Goal: Task Accomplishment & Management: Use online tool/utility

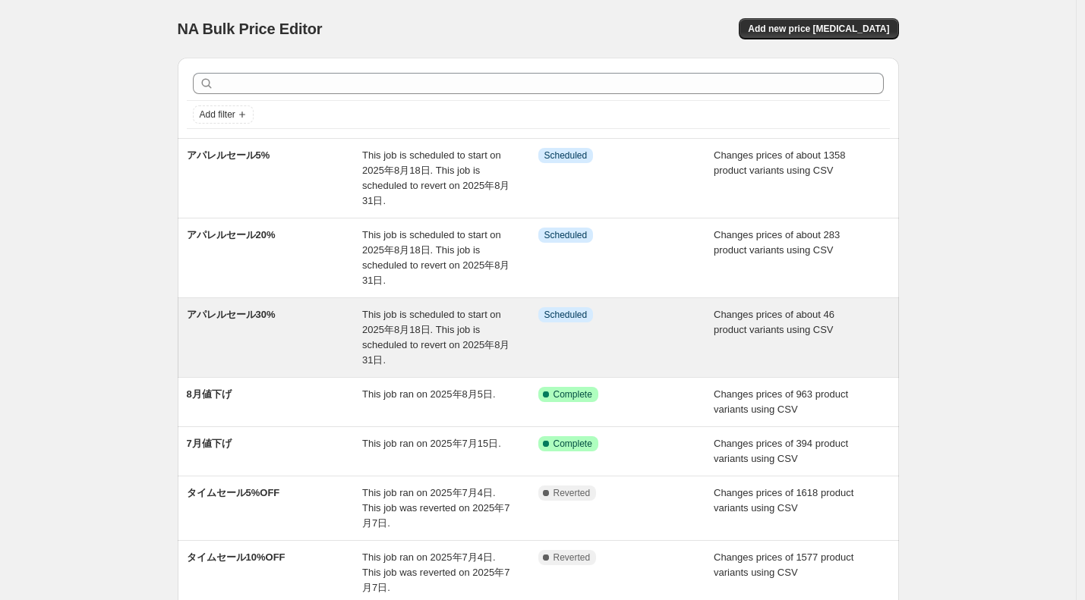
click at [297, 336] on div "アパレルセール30%" at bounding box center [275, 337] width 176 height 61
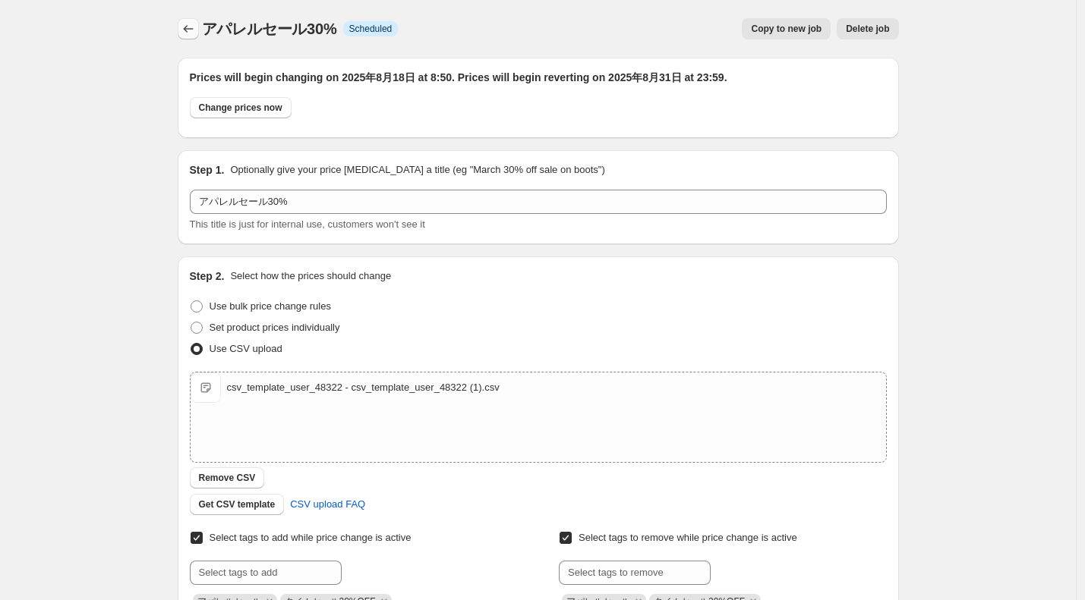
click at [181, 27] on button "Price change jobs" at bounding box center [188, 28] width 21 height 21
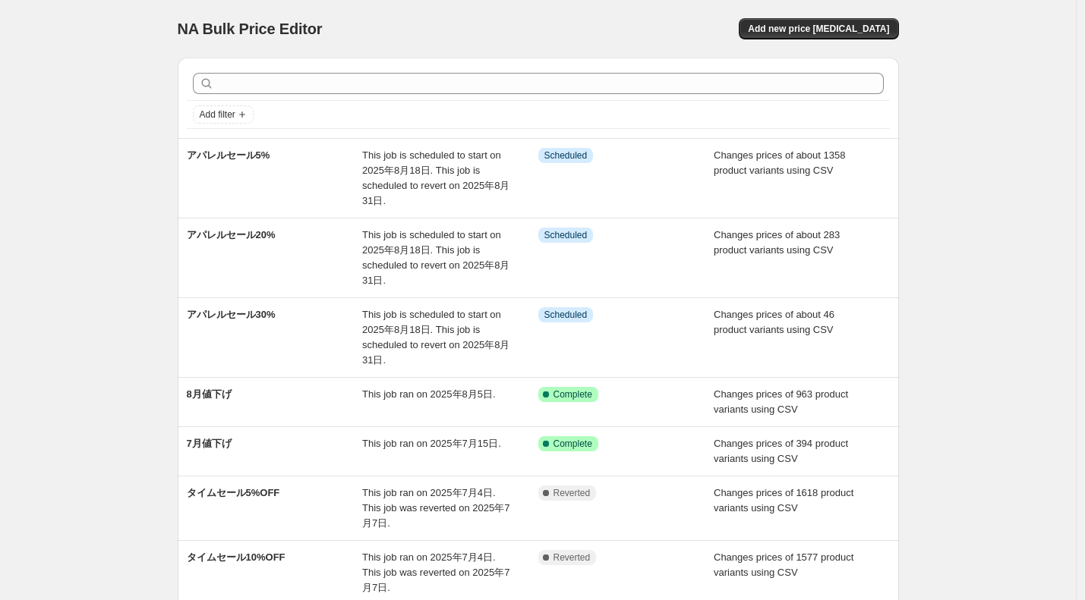
click at [947, 227] on div "NA Bulk Price Editor. This page is ready NA Bulk Price Editor Add new price cha…" at bounding box center [538, 467] width 1076 height 934
click at [1075, 146] on div "NA Bulk Price Editor. This page is ready NA Bulk Price Editor Add new price cha…" at bounding box center [538, 467] width 1076 height 934
click at [964, 165] on div "NA Bulk Price Editor. This page is ready NA Bulk Price Editor Add new price cha…" at bounding box center [538, 467] width 1076 height 934
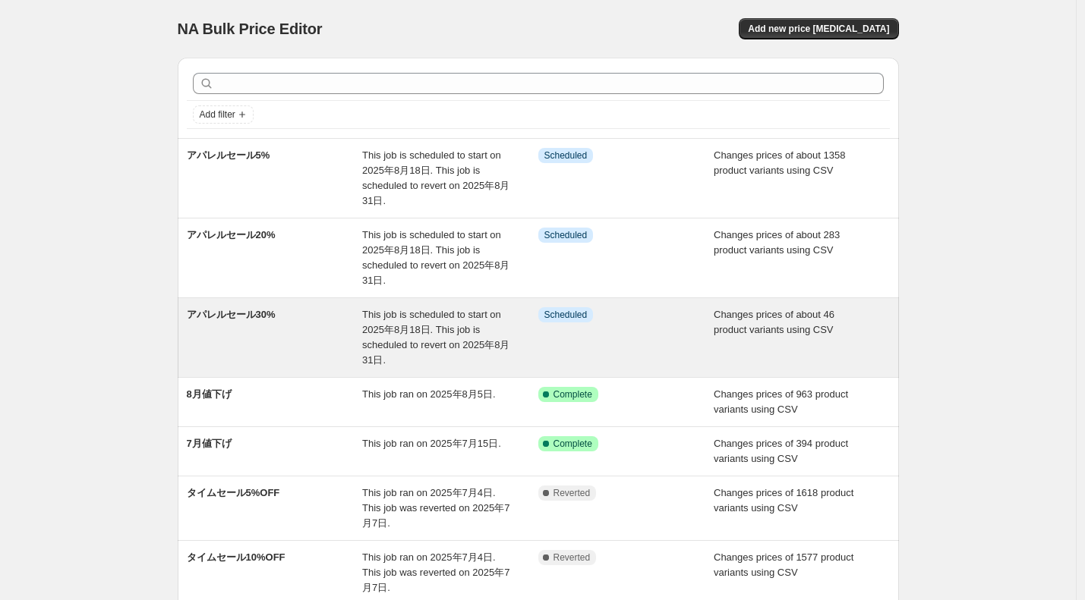
click at [463, 345] on span "This job is scheduled to start on 2025年8月18日. This job is scheduled to revert o…" at bounding box center [435, 337] width 147 height 57
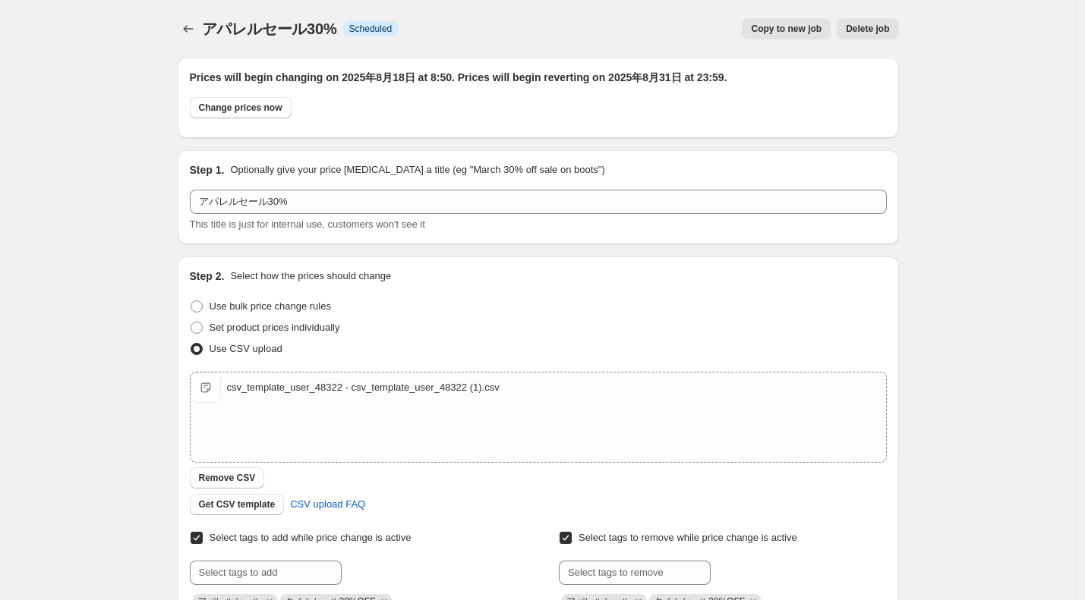
drag, startPoint x: 54, startPoint y: 87, endPoint x: 54, endPoint y: 54, distance: 32.6
click at [54, 86] on div "アパレルセール30%. This page is ready アパレルセール30% Info Scheduled Copy to new job Delete…" at bounding box center [538, 582] width 1076 height 1165
click at [115, 155] on div "アパレルセール30%. This page is ready アパレルセール30% Info Scheduled Copy to new job Delete…" at bounding box center [538, 582] width 1076 height 1165
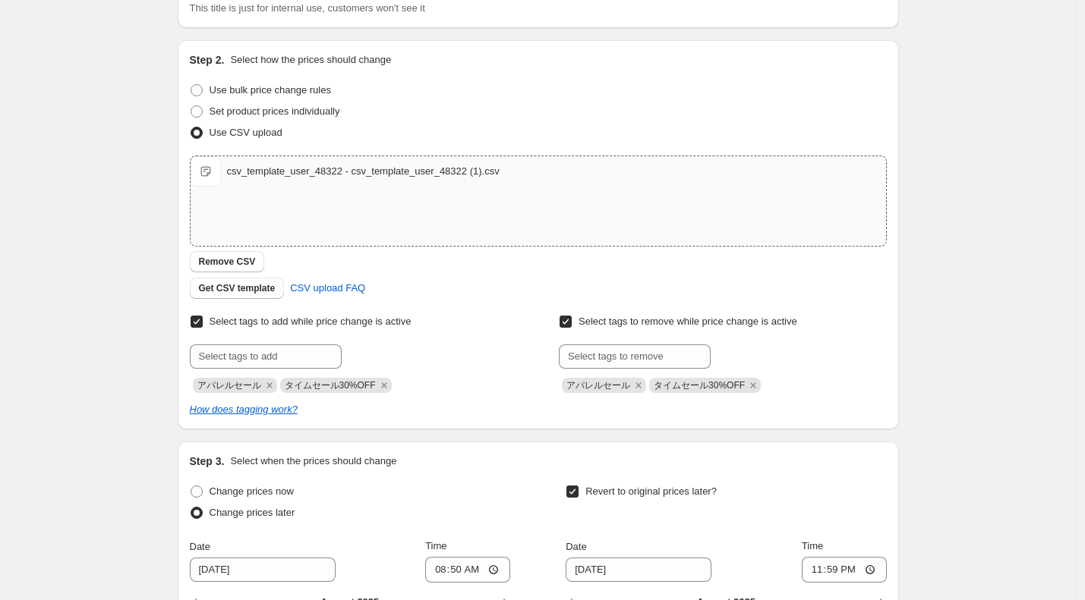
scroll to position [109, 0]
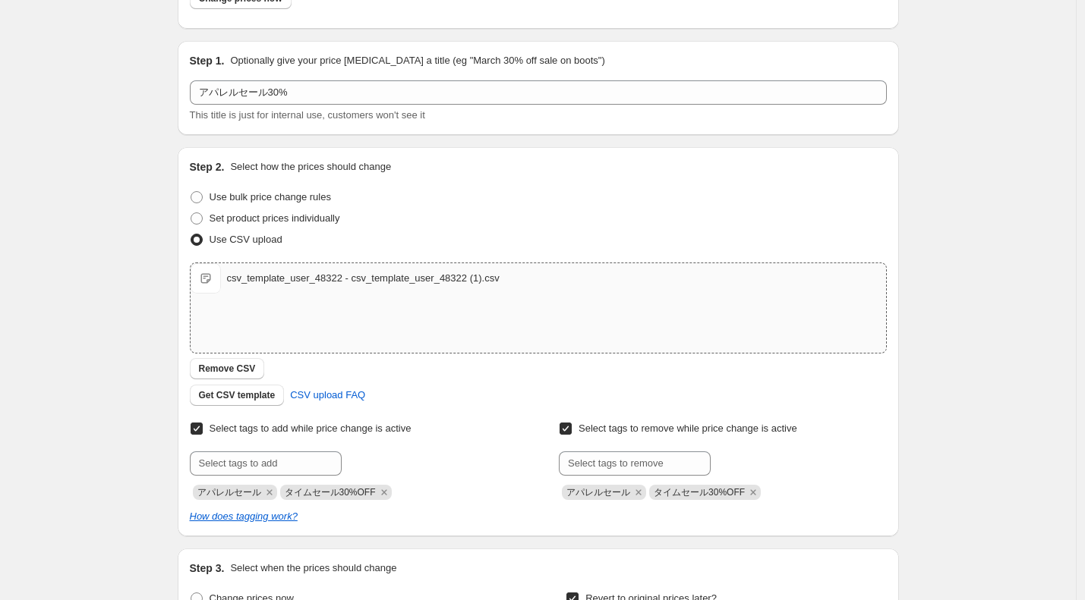
click at [257, 279] on div "csv_template_user_48322 - csv_template_user_48322 (1).csv" at bounding box center [363, 278] width 273 height 15
click at [203, 276] on span "csv_template_user_48322 - csv_template_user_48322 (1).csv" at bounding box center [206, 278] width 30 height 30
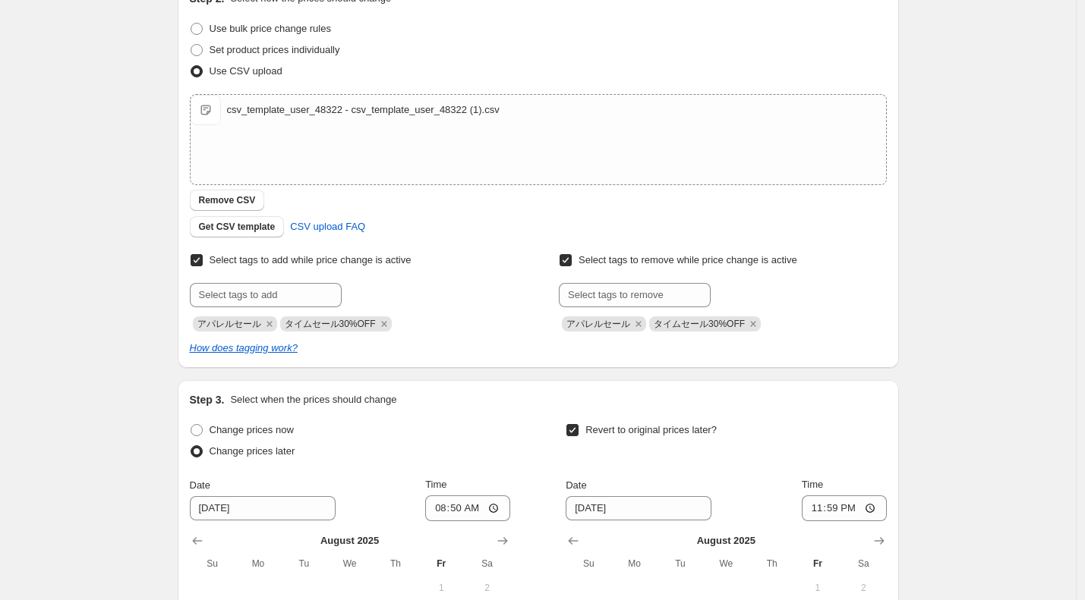
scroll to position [292, 0]
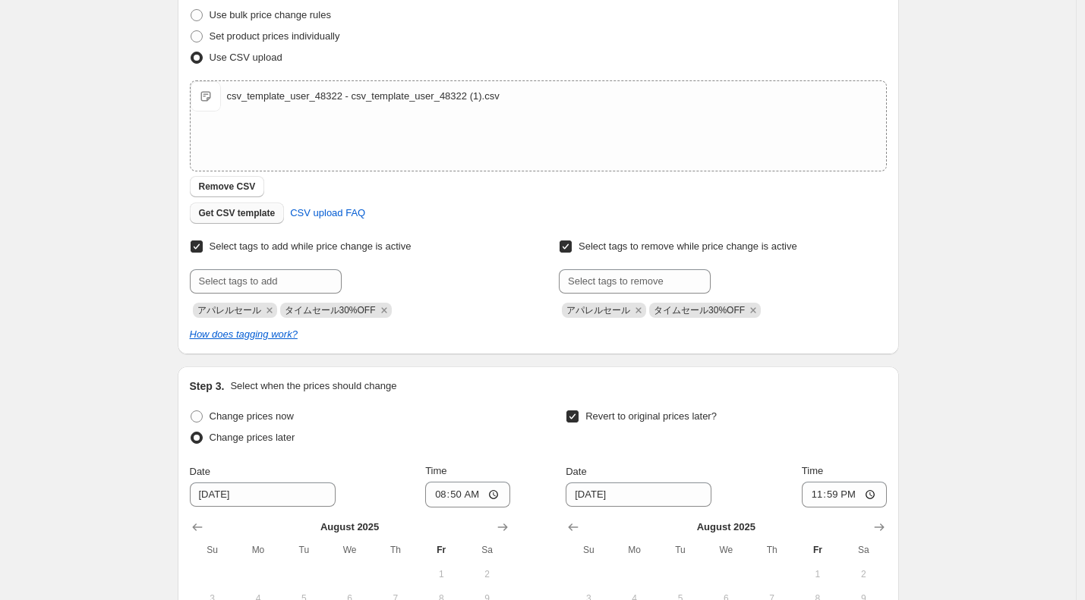
click at [276, 217] on span "Get CSV template" at bounding box center [237, 213] width 77 height 12
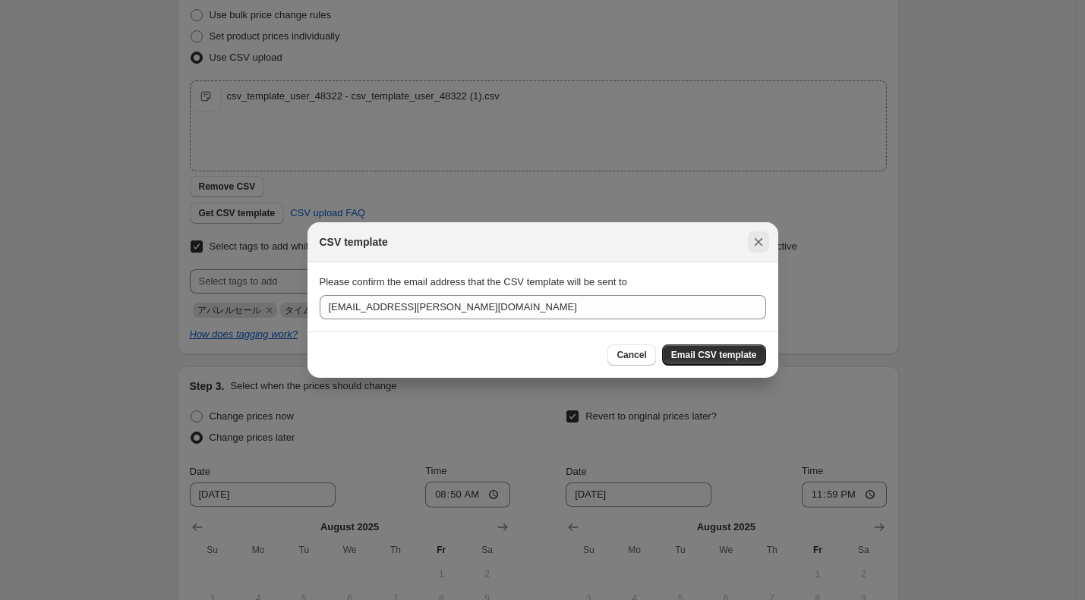
click at [760, 244] on icon "Close" at bounding box center [758, 242] width 8 height 8
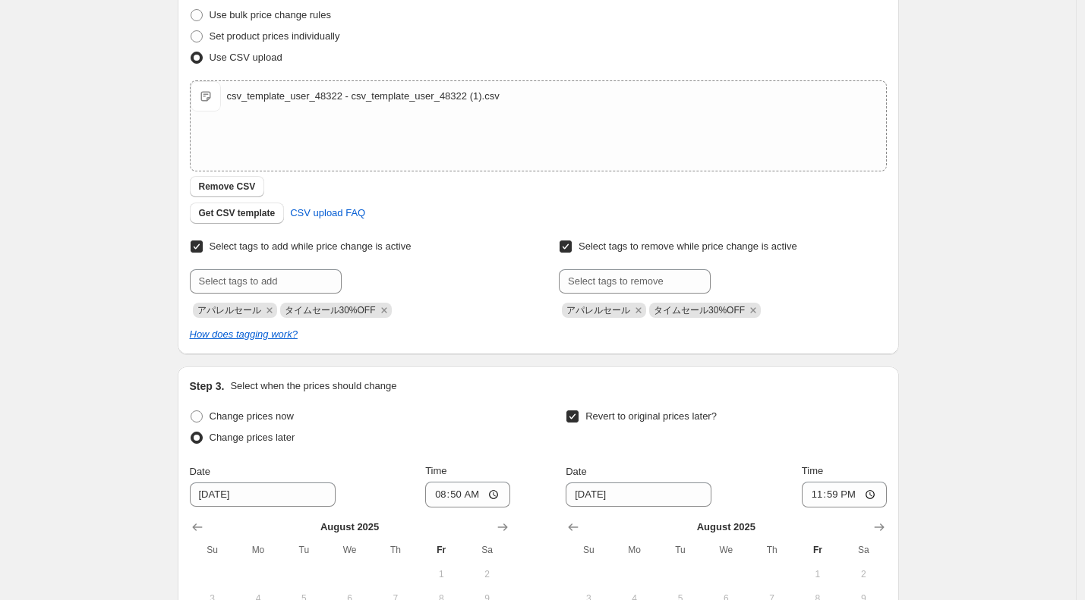
click at [164, 147] on div "アパレルセール30%. This page is ready アパレルセール30% Info Scheduled Copy to new job Delete…" at bounding box center [538, 290] width 758 height 1165
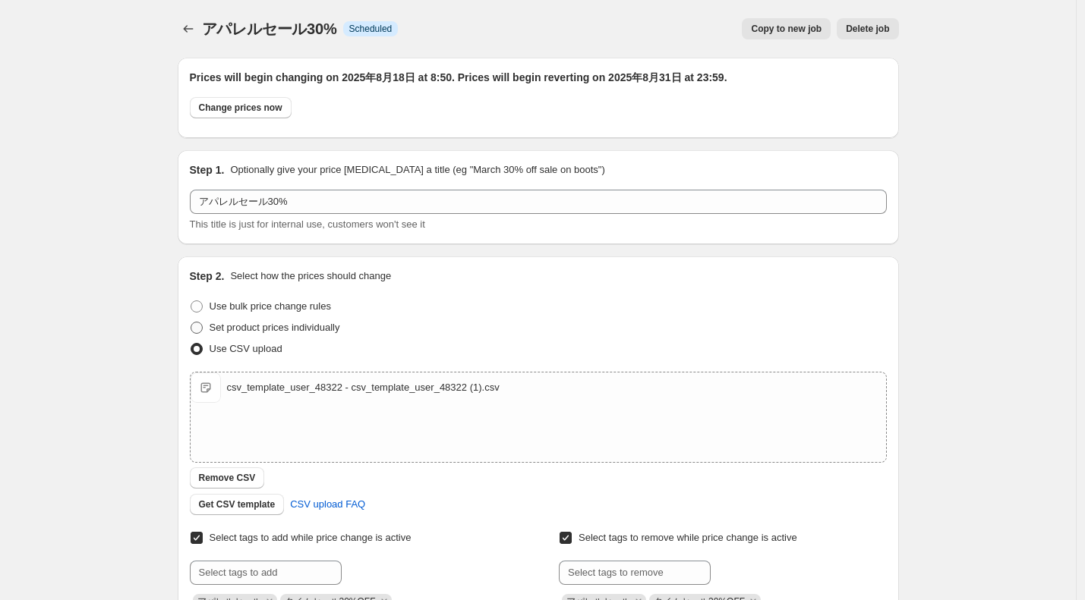
scroll to position [91, 0]
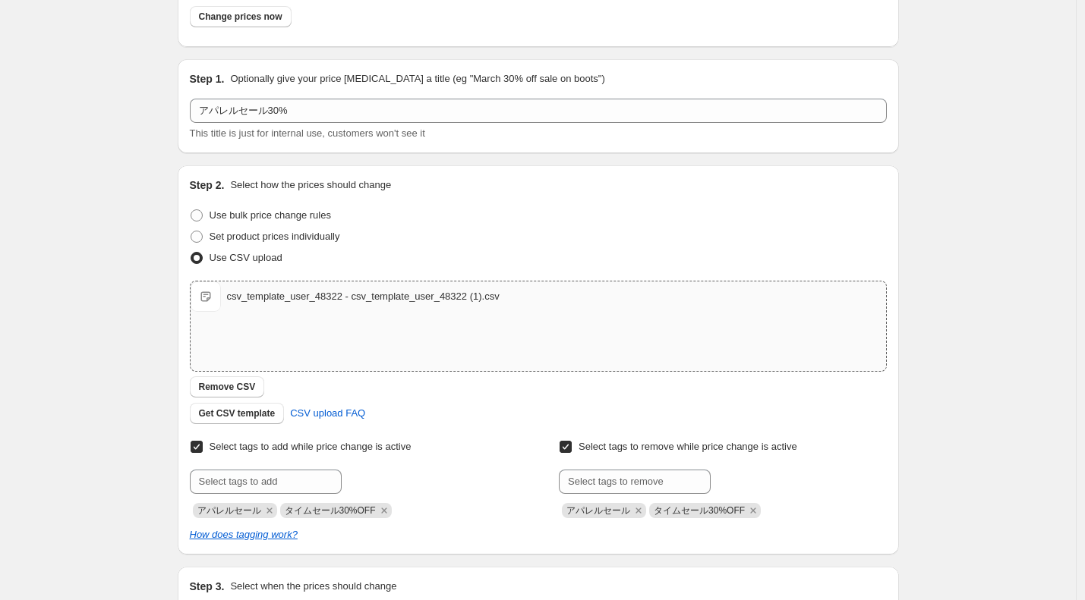
click at [221, 300] on span "csv_template_user_48322 - csv_template_user_48322 (1).csv" at bounding box center [206, 297] width 30 height 30
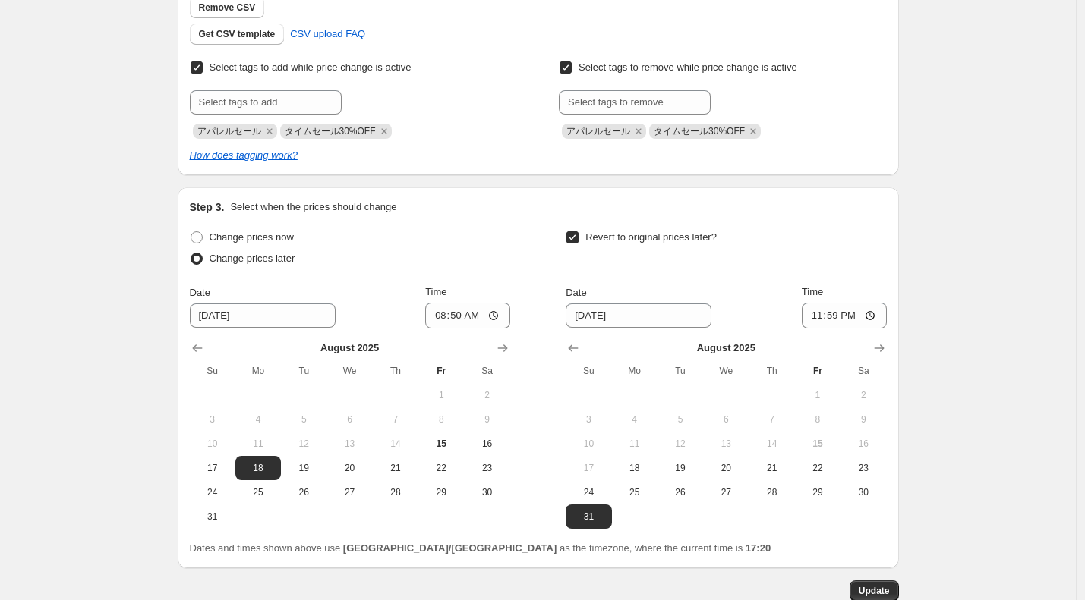
scroll to position [565, 0]
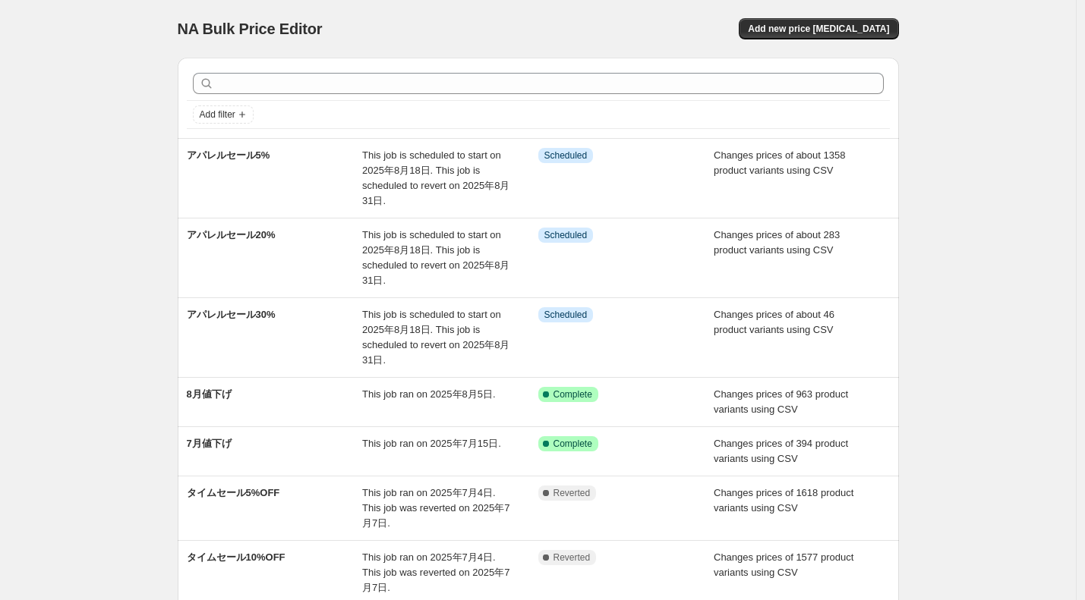
click at [122, 134] on div "NA Bulk Price Editor. This page is ready NA Bulk Price Editor Add new price cha…" at bounding box center [538, 467] width 1076 height 934
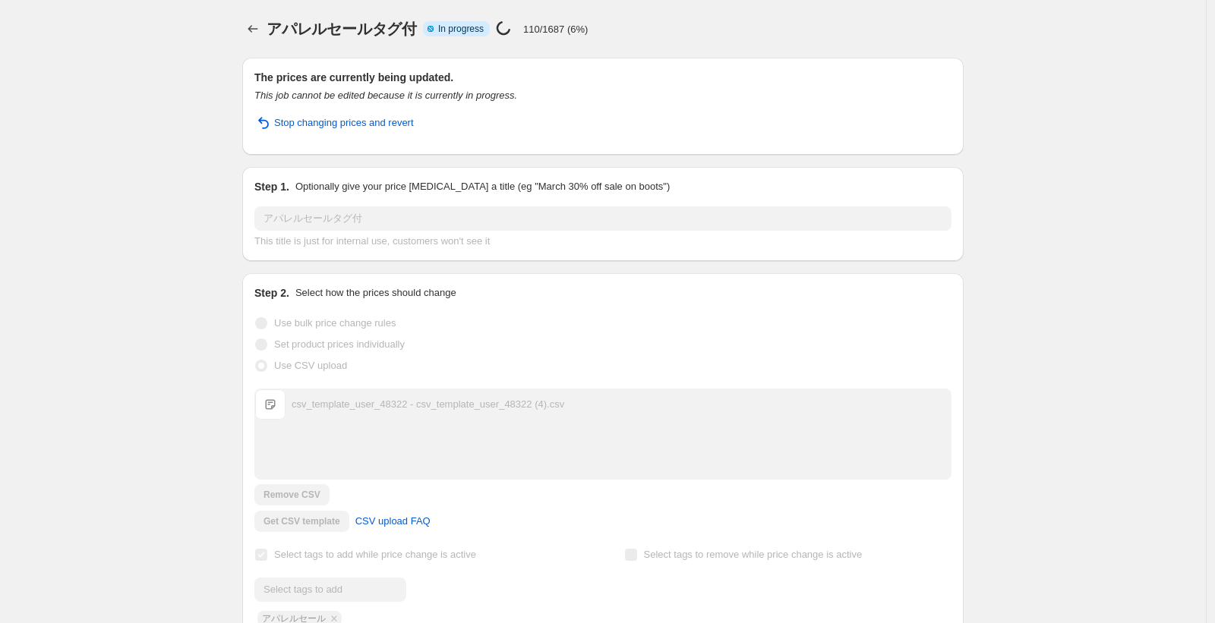
click at [177, 175] on div "アパレルセールタグ付. This page is ready アパレルセールタグ付 Info Partially complete In progress P…" at bounding box center [603, 432] width 1206 height 865
